Goal: Information Seeking & Learning: Learn about a topic

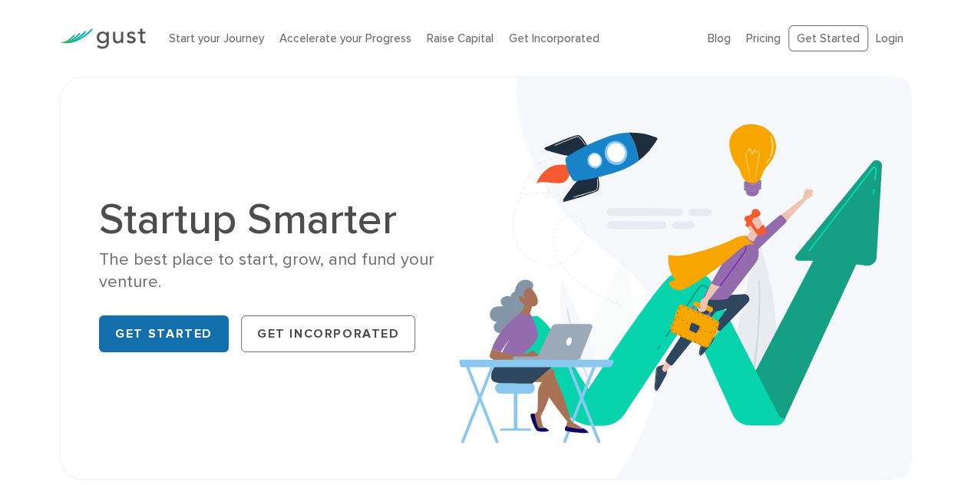
drag, startPoint x: 0, startPoint y: 0, endPoint x: 167, endPoint y: 332, distance: 371.6
click at [167, 332] on link "Get Started" at bounding box center [164, 334] width 130 height 37
click at [290, 349] on link "Get Incorporated" at bounding box center [328, 334] width 175 height 37
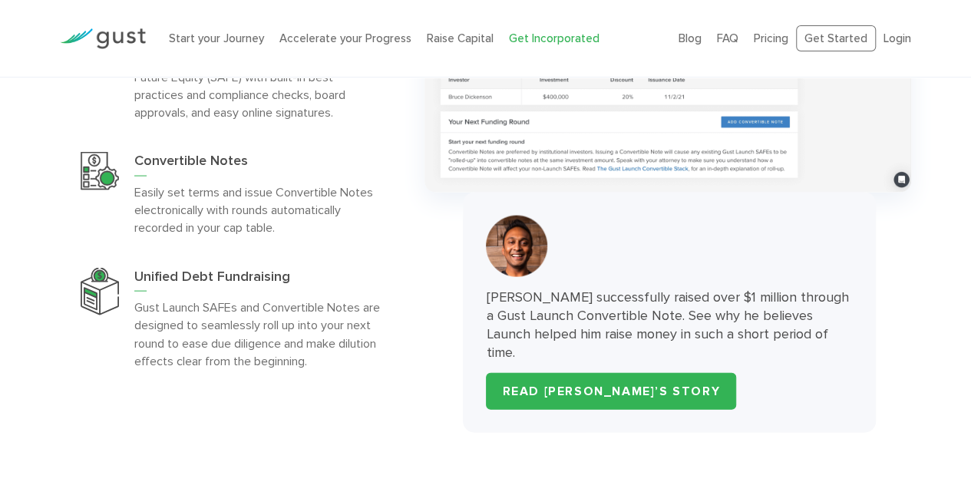
scroll to position [4440, 0]
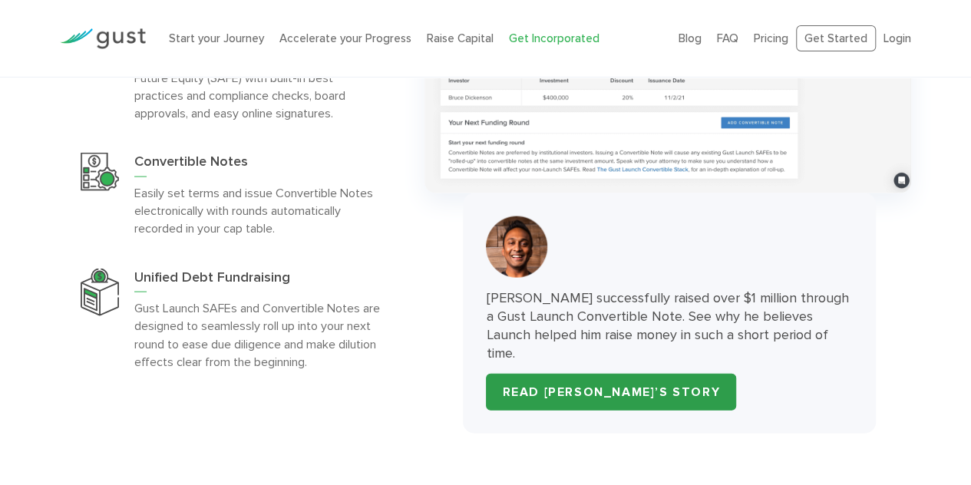
click at [631, 411] on link "READ ARJUN’S STORY" at bounding box center [611, 392] width 250 height 37
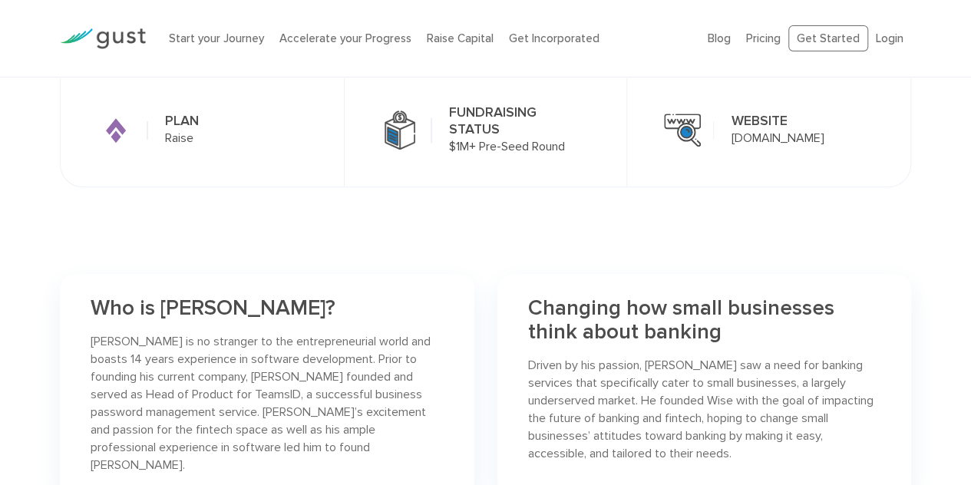
scroll to position [588, 0]
click at [235, 323] on div "Who is [PERSON_NAME]? [PERSON_NAME] is no stranger to the entrepreneurial world…" at bounding box center [267, 385] width 352 height 177
click at [221, 334] on p "[PERSON_NAME] is no stranger to the entrepreneurial world and boasts 14 years e…" at bounding box center [267, 403] width 352 height 141
